Goal: Complete application form: Complete application form

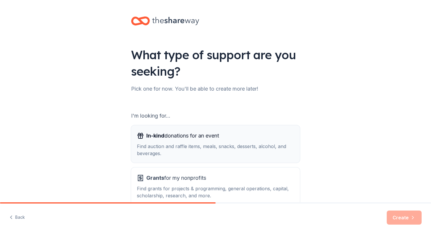
click at [176, 139] on span "In-kind donations for an event" at bounding box center [182, 135] width 73 height 9
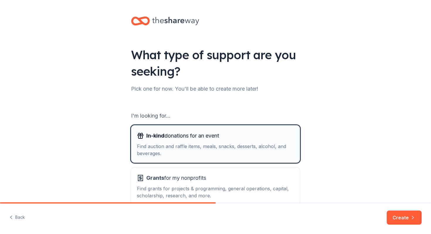
click at [191, 140] on span "In-kind donations for an event" at bounding box center [182, 135] width 73 height 9
click at [404, 218] on button "Create" at bounding box center [403, 217] width 35 height 14
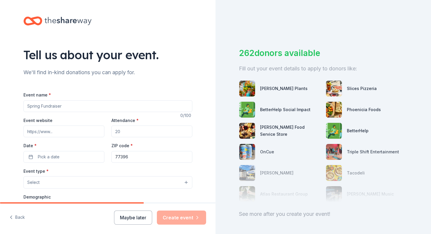
click at [66, 106] on input "Event name *" at bounding box center [107, 106] width 169 height 12
type input "Boxes of Love Thankgiving Outreach"
click at [124, 130] on input "Attendance *" at bounding box center [151, 131] width 81 height 12
click at [66, 131] on input "Event website" at bounding box center [63, 131] width 81 height 12
click at [60, 131] on input "Event website" at bounding box center [63, 131] width 81 height 12
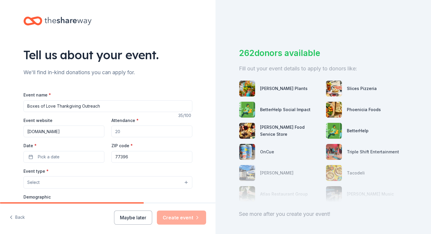
type input "[DOMAIN_NAME]"
click at [121, 134] on input "Attendance *" at bounding box center [151, 131] width 81 height 12
type input "100"
click at [60, 158] on button "Pick a date" at bounding box center [63, 157] width 81 height 12
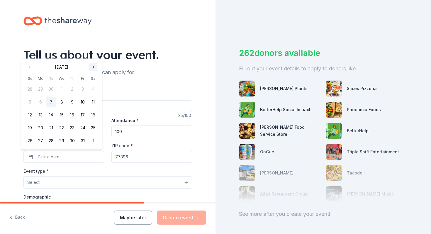
click at [94, 64] on button "Go to next month" at bounding box center [93, 67] width 8 height 8
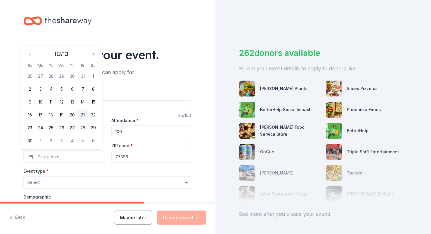
click at [81, 114] on button "21" at bounding box center [82, 115] width 11 height 11
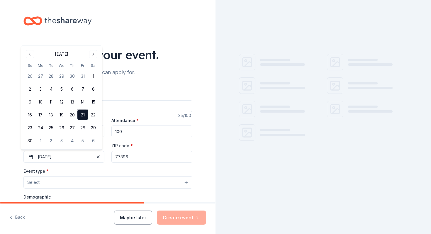
click at [128, 158] on input "77396" at bounding box center [151, 157] width 81 height 12
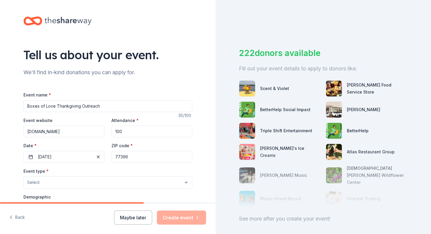
click at [79, 179] on button "Select" at bounding box center [107, 182] width 169 height 12
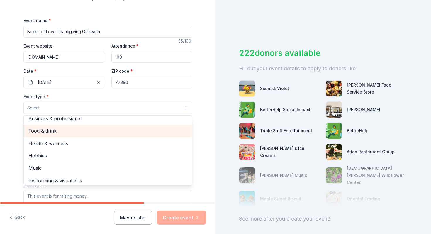
scroll to position [19, 0]
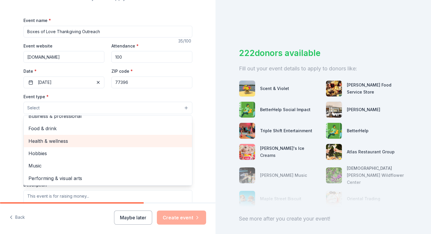
click at [104, 141] on span "Health & wellness" at bounding box center [107, 141] width 159 height 8
click at [104, 141] on span "Food & drink" at bounding box center [107, 141] width 159 height 8
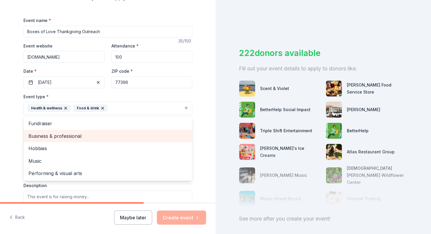
scroll to position [0, 0]
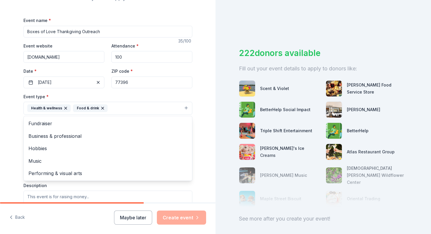
click at [204, 103] on div "Tell us about your event. We'll find in-kind donations you can apply for. Event…" at bounding box center [107, 121] width 215 height 391
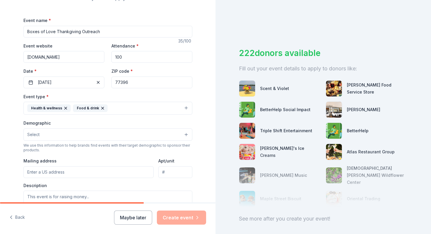
click at [73, 171] on input "Mailing address" at bounding box center [88, 172] width 130 height 12
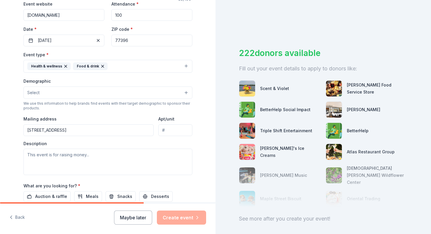
scroll to position [118, 0]
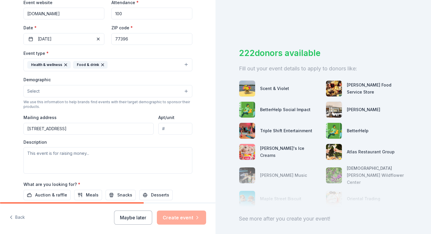
type input "[STREET_ADDRESS]"
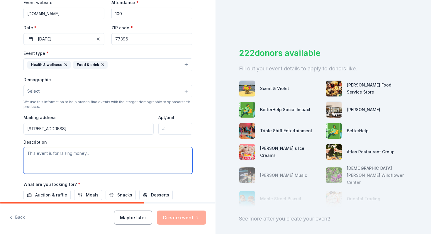
click at [68, 158] on textarea at bounding box center [107, 160] width 169 height 26
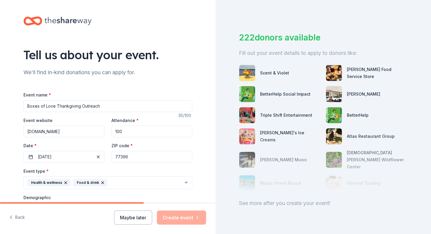
scroll to position [16, 0]
click at [333, 72] on img at bounding box center [334, 73] width 16 height 16
